Goal: Task Accomplishment & Management: Complete application form

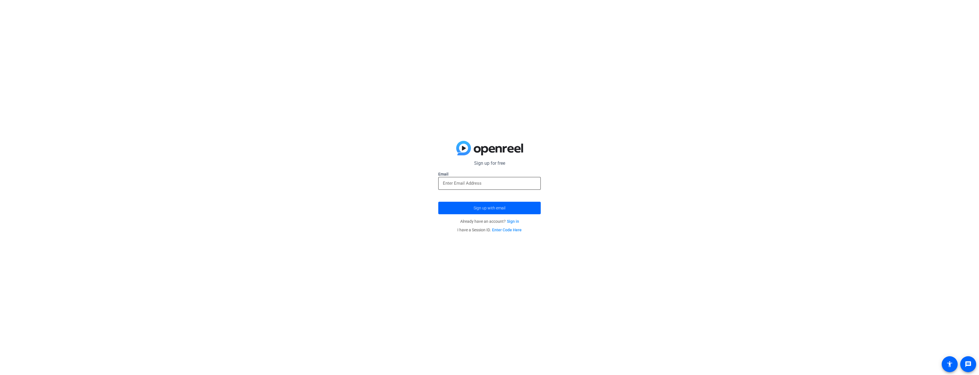
click at [472, 183] on input "email" at bounding box center [489, 183] width 93 height 7
type input "[EMAIL_ADDRESS][PERSON_NAME][DOMAIN_NAME]"
click at [438, 202] on button "Sign up with email" at bounding box center [489, 208] width 102 height 13
click at [479, 186] on input "email" at bounding box center [489, 183] width 93 height 7
type input "[EMAIL_ADDRESS][PERSON_NAME][DOMAIN_NAME]"
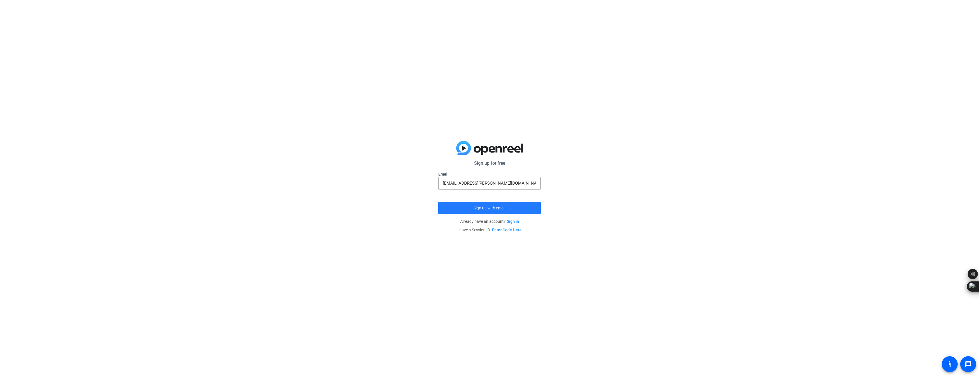
click at [495, 205] on span "submit" at bounding box center [489, 208] width 102 height 14
click at [495, 205] on span "submit" at bounding box center [489, 210] width 102 height 14
drag, startPoint x: 500, startPoint y: 176, endPoint x: 470, endPoint y: 183, distance: 30.6
click at [470, 183] on div "[EMAIL_ADDRESS][PERSON_NAME][DOMAIN_NAME]" at bounding box center [489, 181] width 93 height 13
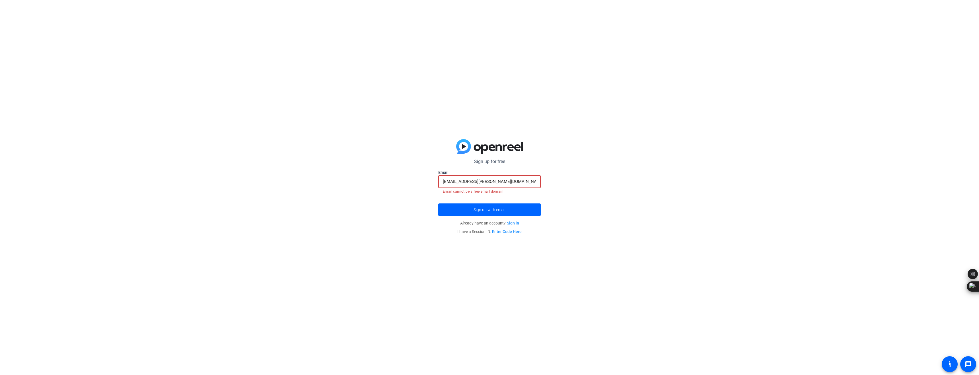
drag, startPoint x: 478, startPoint y: 180, endPoint x: 402, endPoint y: 180, distance: 76.0
click at [402, 180] on div "Sign up for free Email [EMAIL_ADDRESS][PERSON_NAME][DOMAIN_NAME] Email cannot b…" at bounding box center [489, 187] width 979 height 375
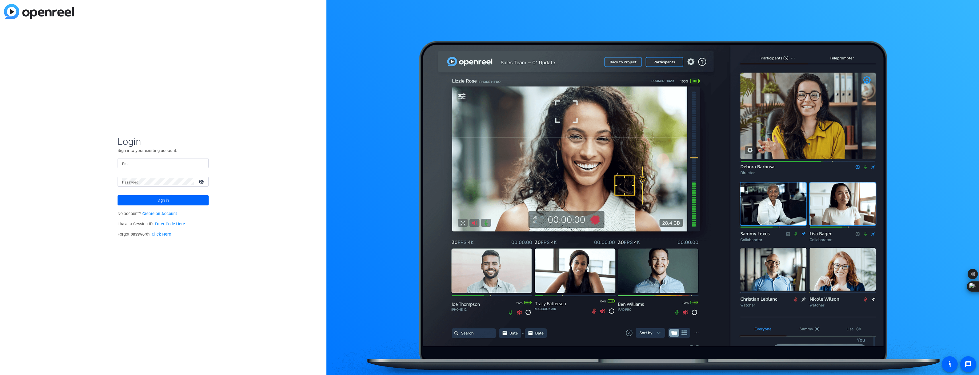
click at [166, 167] on div at bounding box center [163, 163] width 82 height 10
